Goal: Transaction & Acquisition: Book appointment/travel/reservation

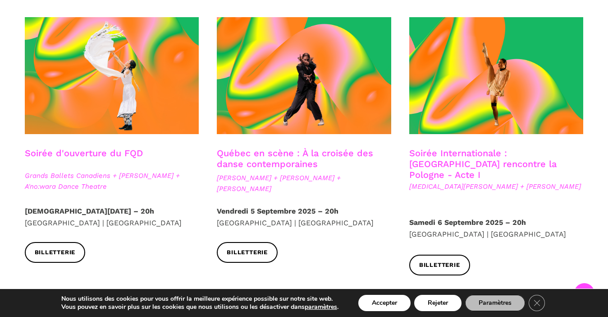
scroll to position [280, 0]
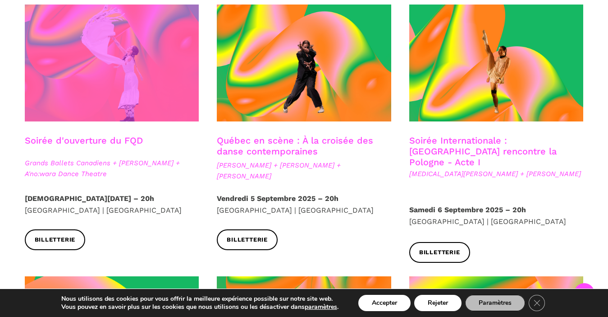
click at [123, 104] on span at bounding box center [112, 63] width 175 height 117
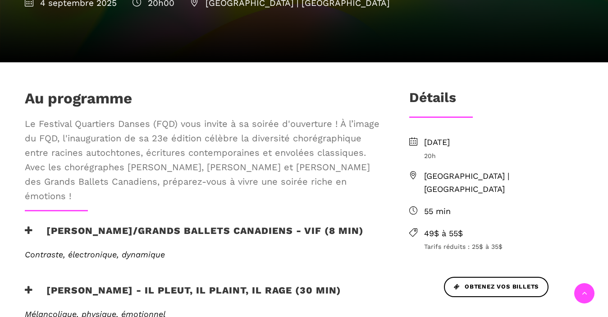
scroll to position [300, 0]
